Goal: Task Accomplishment & Management: Manage account settings

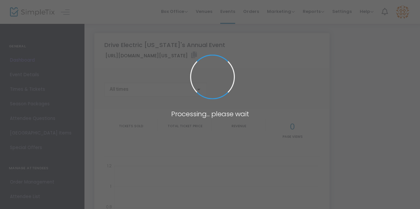
type input "[URL][DOMAIN_NAME][US_STATE]"
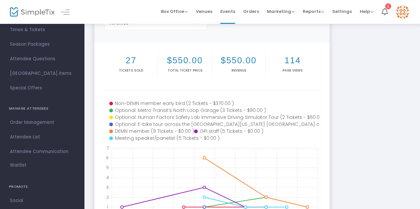
scroll to position [66, 0]
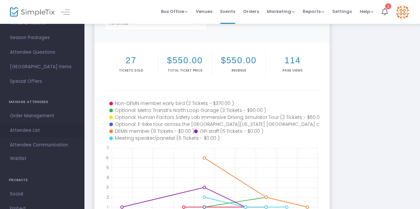
click at [29, 132] on span "Attendee List" at bounding box center [42, 130] width 65 height 9
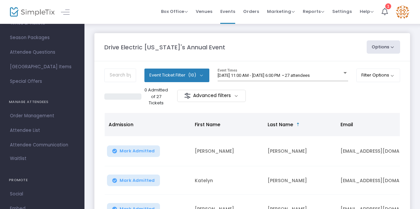
click at [237, 95] on m-button "Advanced filters" at bounding box center [211, 96] width 69 height 12
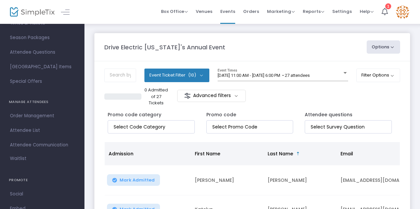
click at [236, 97] on m-button "Advanced filters" at bounding box center [211, 96] width 69 height 12
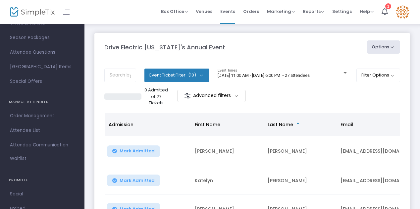
click at [200, 74] on button "Event Ticket Filter (10)" at bounding box center [177, 75] width 65 height 13
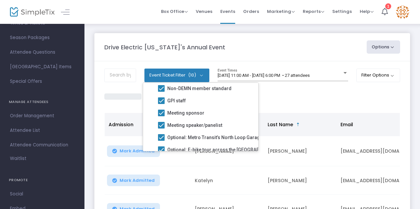
scroll to position [66, 0]
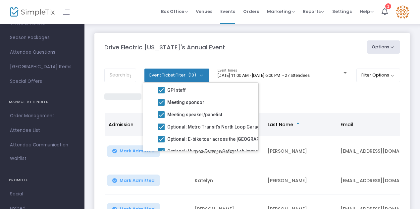
click at [162, 90] on span at bounding box center [161, 90] width 7 height 7
click at [161, 93] on input "GPI staff" at bounding box center [161, 93] width 0 height 0
checkbox input "false"
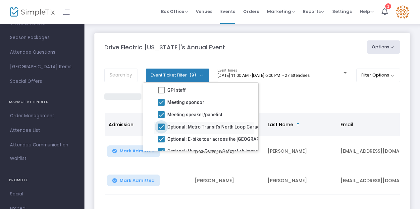
click at [163, 128] on span at bounding box center [161, 127] width 7 height 7
click at [161, 130] on input "Optional: Metro Transit’s North Loop Garage" at bounding box center [161, 130] width 0 height 0
checkbox input "false"
click at [161, 141] on span at bounding box center [161, 139] width 7 height 7
click at [161, 143] on input "Optional: E-bike tour across the [GEOGRAPHIC_DATA][US_STATE] [GEOGRAPHIC_DATA] …" at bounding box center [161, 143] width 0 height 0
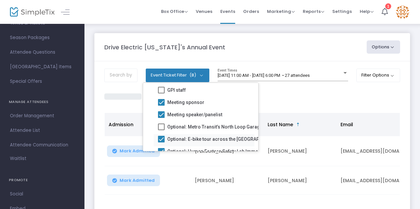
checkbox input "false"
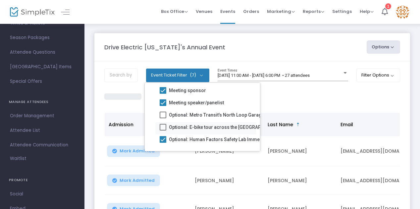
scroll to position [83, 0]
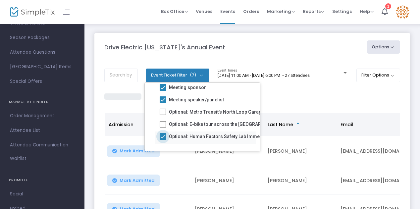
click at [164, 136] on span at bounding box center [163, 136] width 7 height 7
click at [163, 140] on input "Optional: Human Factors Safety Lab Immersive Driving Simulator Tour" at bounding box center [163, 140] width 0 height 0
checkbox input "false"
click at [280, 92] on div "0 Admitted of 16 Tickets Advanced filters" at bounding box center [252, 97] width 296 height 20
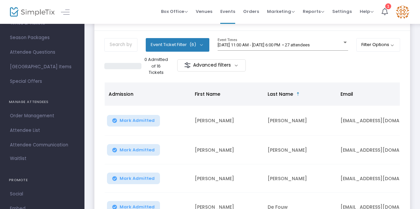
scroll to position [0, 0]
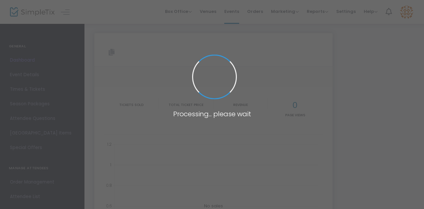
type input "[URL][DOMAIN_NAME][US_STATE]"
